Goal: Information Seeking & Learning: Learn about a topic

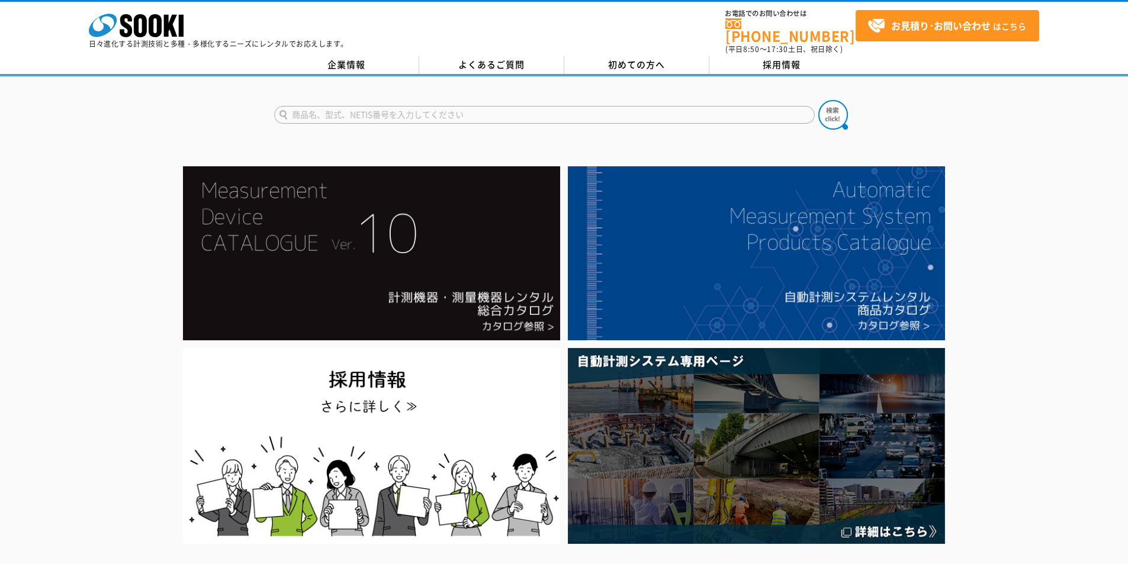
click at [490, 106] on input "text" at bounding box center [544, 115] width 540 height 18
click at [376, 112] on input "LN-160" at bounding box center [544, 115] width 540 height 18
type input "LN-160"
click at [836, 115] on img at bounding box center [833, 115] width 30 height 30
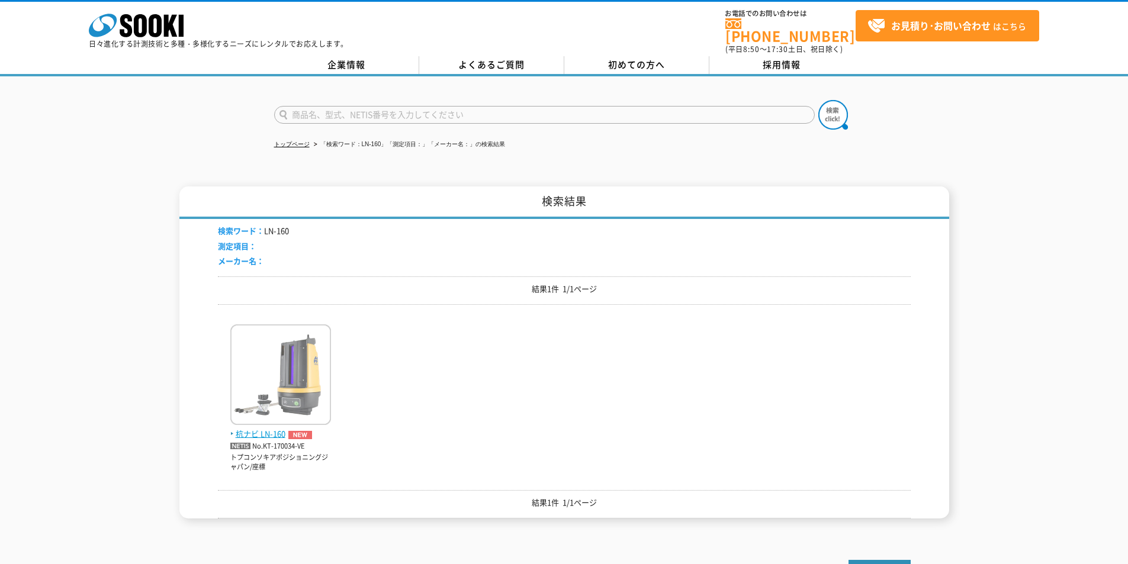
click at [301, 365] on img at bounding box center [280, 376] width 101 height 104
click at [298, 367] on img at bounding box center [280, 376] width 101 height 104
click at [281, 440] on p "No.KT-170034-VE" at bounding box center [280, 446] width 101 height 12
click at [279, 428] on span "杭ナビ LN-160" at bounding box center [280, 434] width 101 height 12
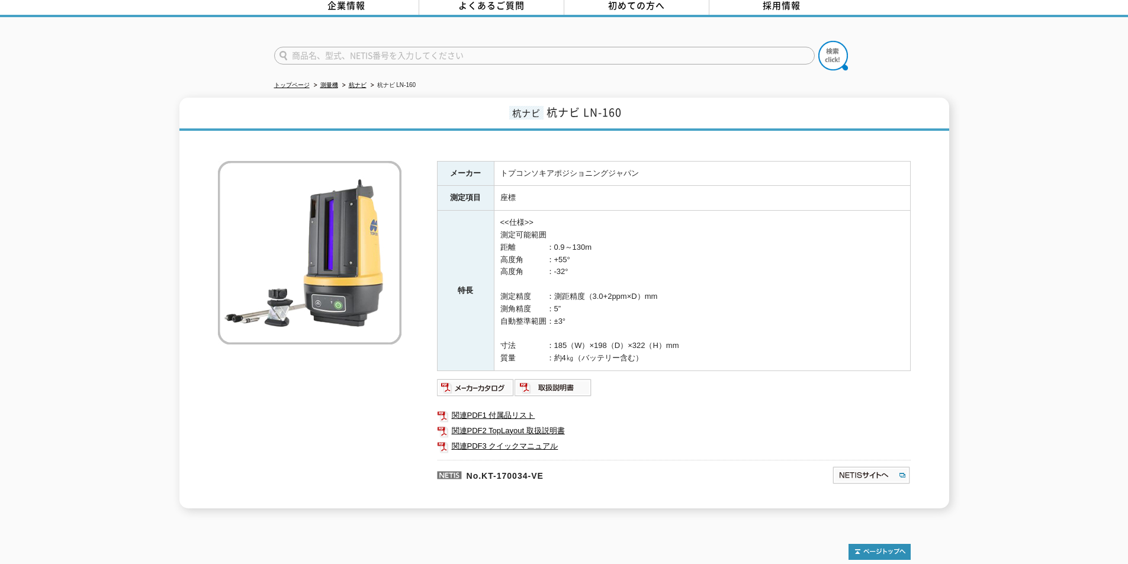
scroll to position [117, 0]
